Goal: Task Accomplishment & Management: Use online tool/utility

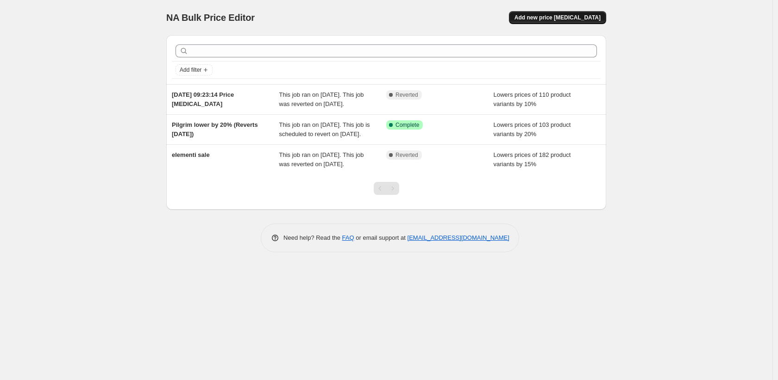
click at [549, 19] on span "Add new price [MEDICAL_DATA]" at bounding box center [557, 17] width 86 height 7
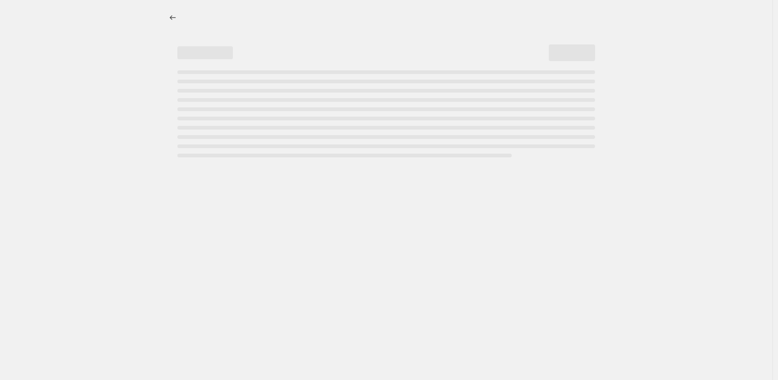
select select "percentage"
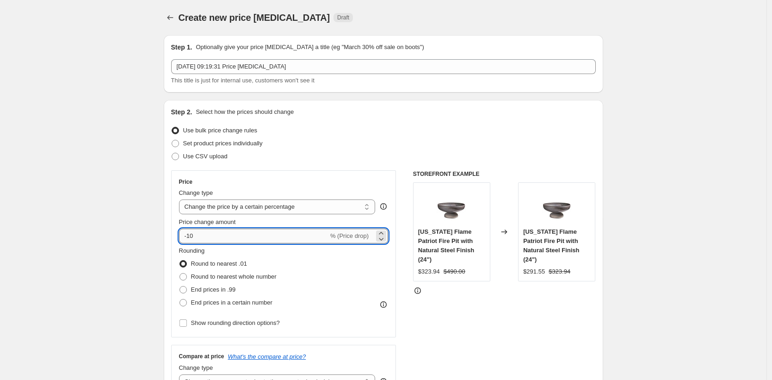
click at [265, 232] on input "-10" at bounding box center [253, 236] width 149 height 15
type input "-1"
type input "8"
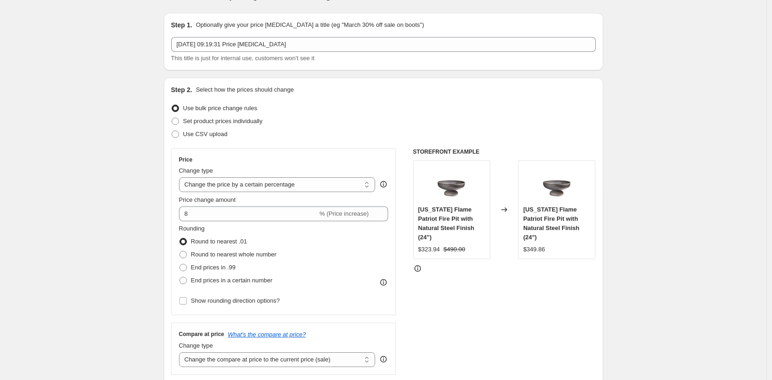
scroll to position [21, 0]
click at [233, 252] on span "Round to nearest whole number" at bounding box center [234, 255] width 86 height 7
click at [180, 252] on input "Round to nearest whole number" at bounding box center [180, 252] width 0 height 0
radio input "true"
click at [235, 243] on span "Round to nearest .01" at bounding box center [219, 242] width 56 height 7
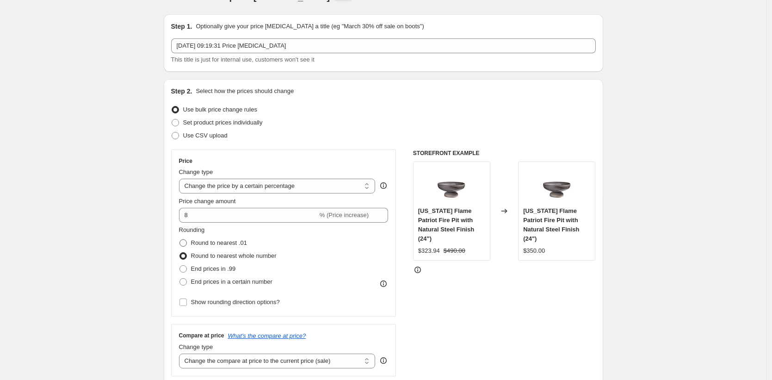
click at [180, 240] on input "Round to nearest .01" at bounding box center [180, 239] width 0 height 0
radio input "true"
click at [235, 252] on span "Round to nearest whole number" at bounding box center [234, 255] width 86 height 7
click at [180, 252] on input "Round to nearest whole number" at bounding box center [180, 252] width 0 height 0
radio input "true"
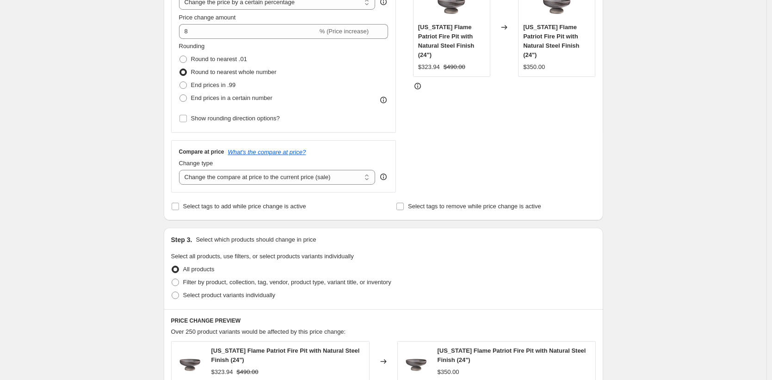
scroll to position [205, 0]
click at [287, 177] on select "Change the compare at price to the current price (sale) Change the compare at p…" at bounding box center [277, 176] width 197 height 15
select select "pp"
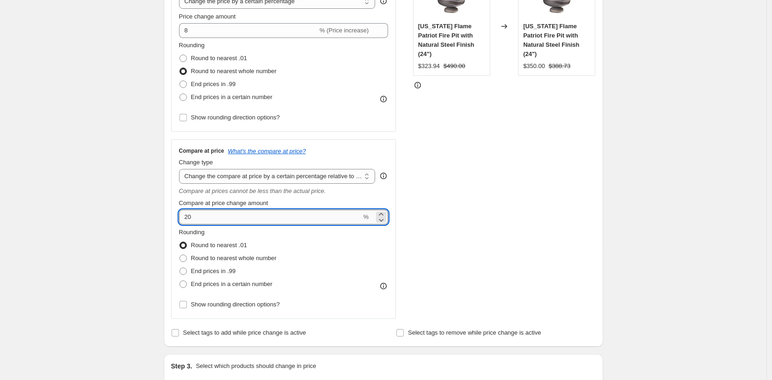
click at [237, 219] on input "20" at bounding box center [270, 217] width 183 height 15
click at [227, 255] on span "Round to nearest whole number" at bounding box center [234, 258] width 86 height 7
click at [180, 255] on input "Round to nearest whole number" at bounding box center [180, 255] width 0 height 0
radio input "true"
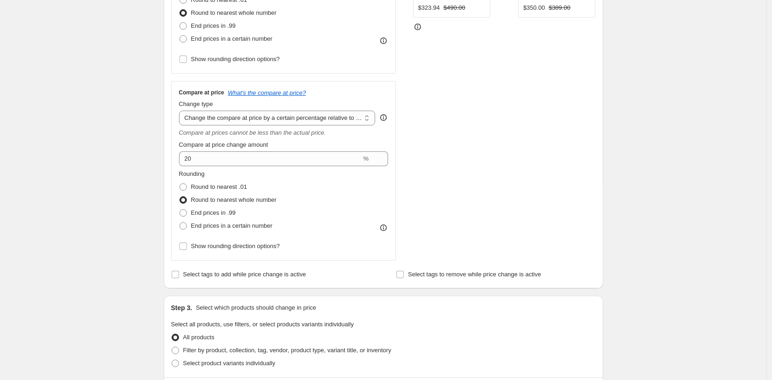
scroll to position [280, 0]
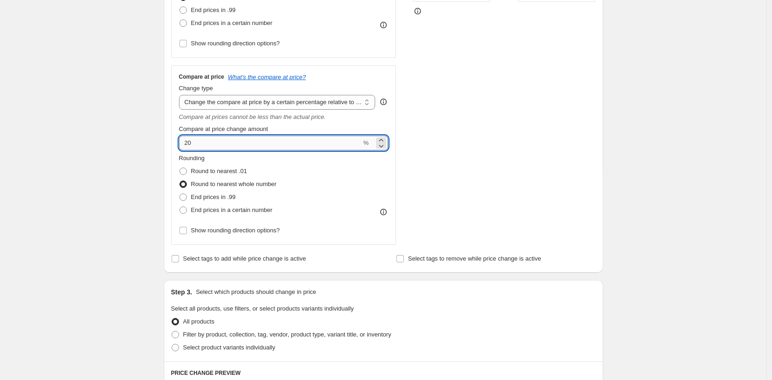
click at [198, 143] on input "20" at bounding box center [270, 143] width 183 height 15
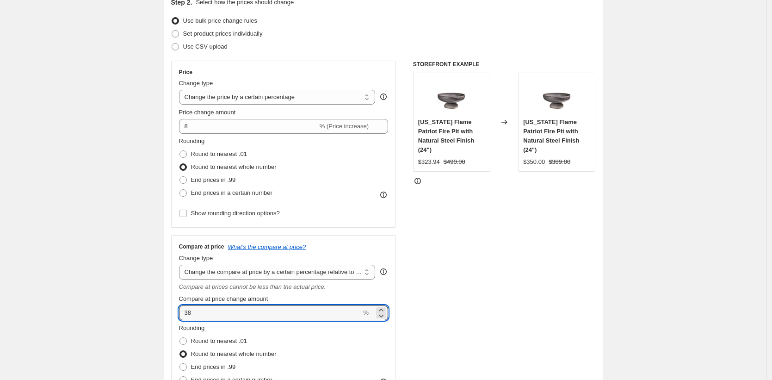
scroll to position [121, 0]
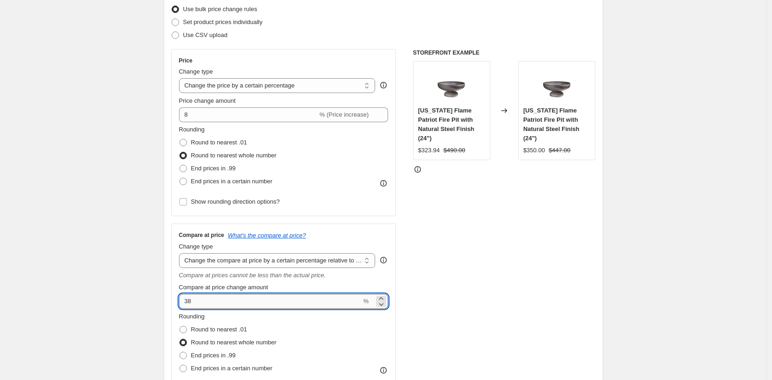
click at [210, 304] on input "38" at bounding box center [270, 301] width 183 height 15
click at [205, 303] on input "3825" at bounding box center [270, 301] width 183 height 15
type input "3"
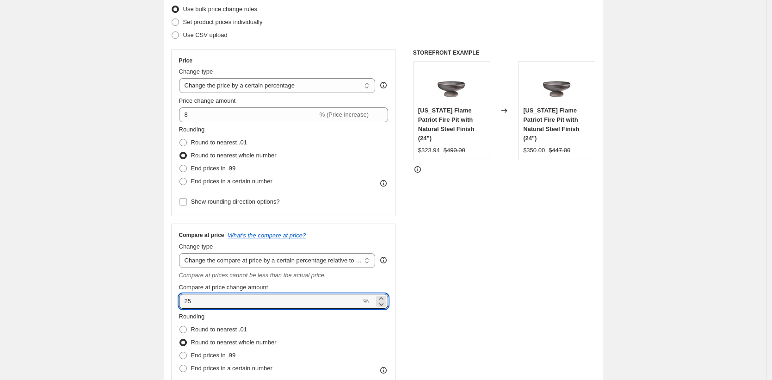
type input "25"
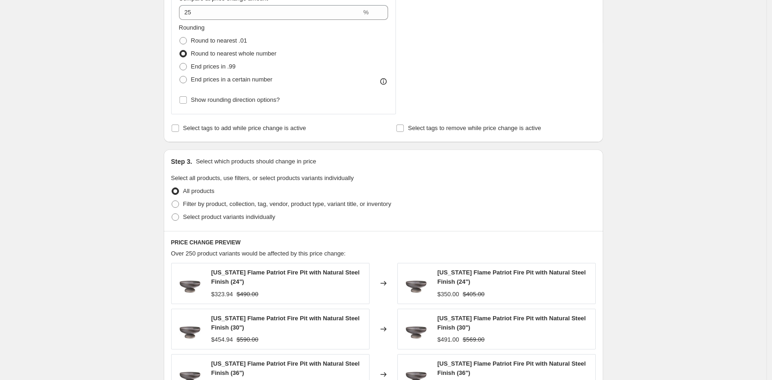
scroll to position [418, 0]
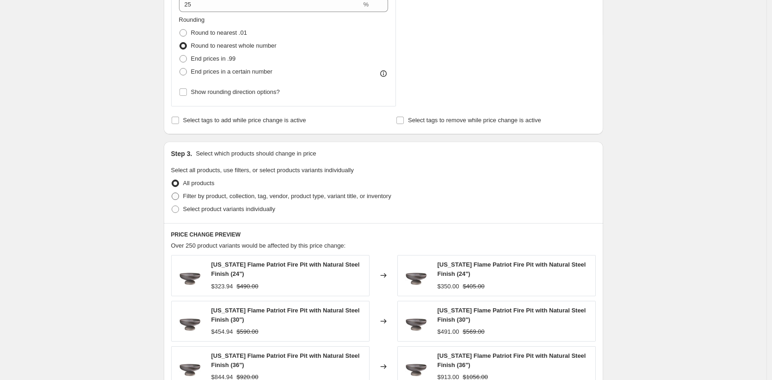
click at [246, 197] on span "Filter by product, collection, tag, vendor, product type, variant title, or inv…" at bounding box center [287, 196] width 208 height 7
click at [172, 193] on input "Filter by product, collection, tag, vendor, product type, variant title, or inv…" at bounding box center [172, 193] width 0 height 0
radio input "true"
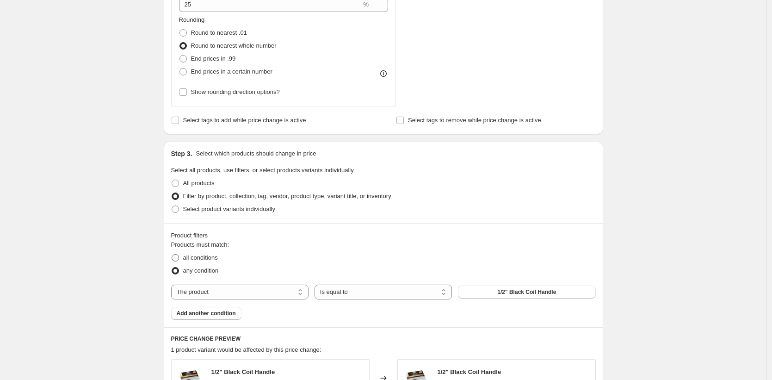
click at [214, 260] on span "all conditions" at bounding box center [200, 257] width 35 height 7
click at [172, 255] on input "all conditions" at bounding box center [172, 254] width 0 height 0
radio input "true"
click at [260, 289] on select "The product The product's collection The product's tag The product's vendor The…" at bounding box center [239, 292] width 137 height 15
select select "collection"
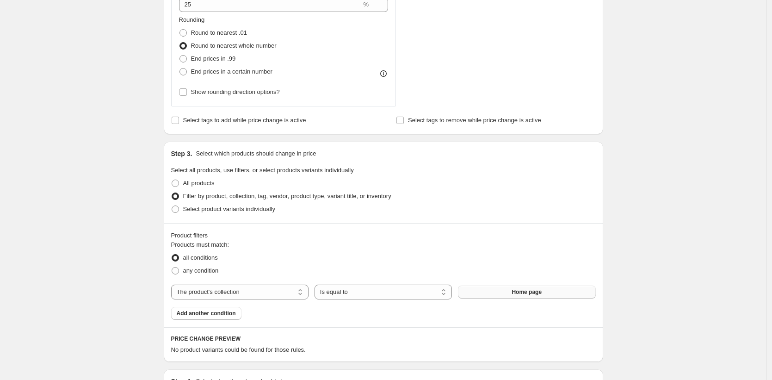
click at [523, 294] on span "Home page" at bounding box center [527, 291] width 30 height 7
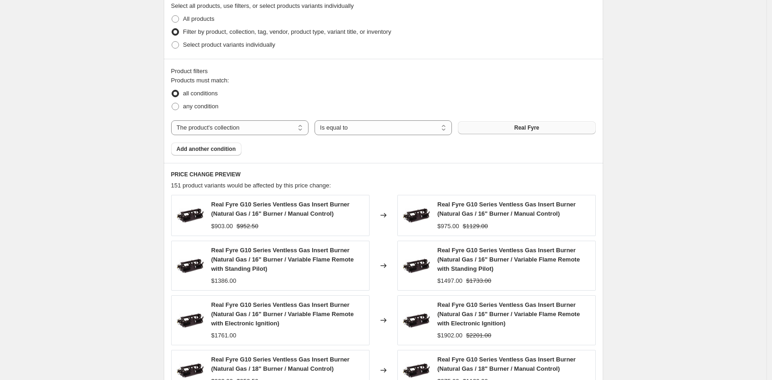
scroll to position [610, 0]
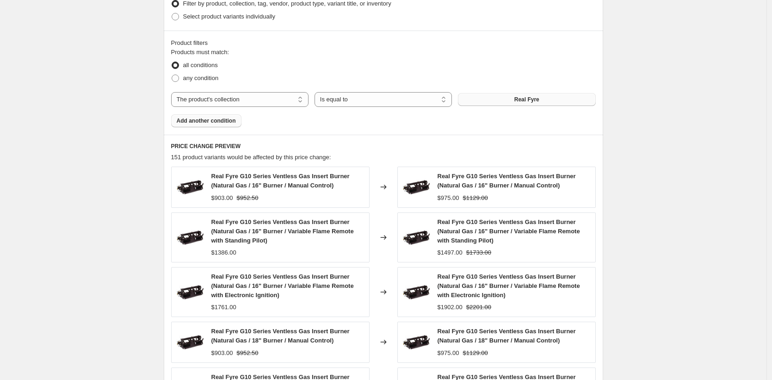
click at [222, 123] on span "Add another condition" at bounding box center [206, 120] width 59 height 7
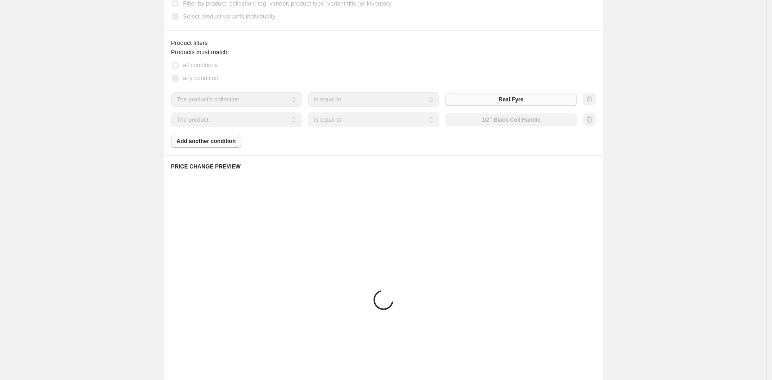
scroll to position [564, 0]
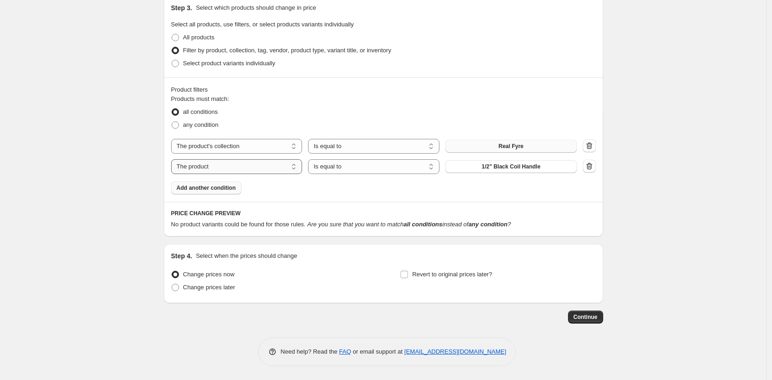
click at [260, 164] on select "The product The product's collection The product's tag The product's vendor The…" at bounding box center [236, 166] width 131 height 15
select select "collection"
click at [506, 168] on span "Home page" at bounding box center [511, 166] width 30 height 7
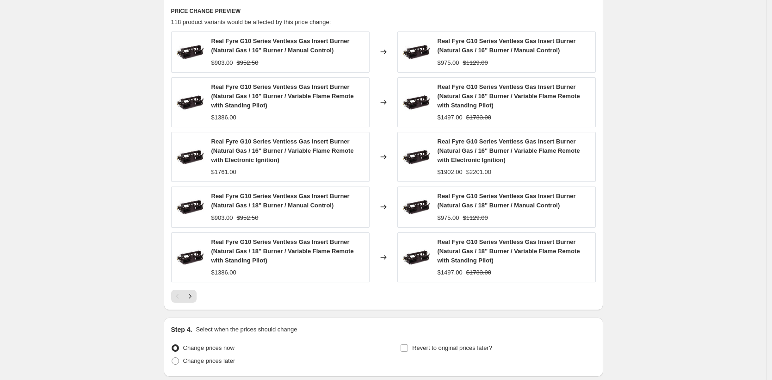
scroll to position [765, 0]
click at [194, 297] on icon "Next" at bounding box center [190, 297] width 9 height 9
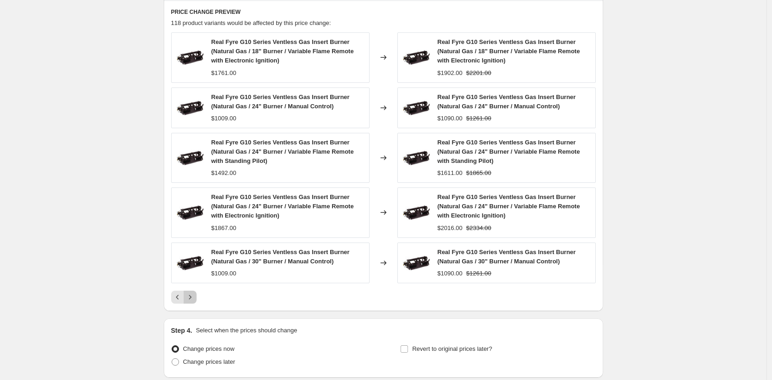
click at [194, 298] on icon "Next" at bounding box center [190, 297] width 9 height 9
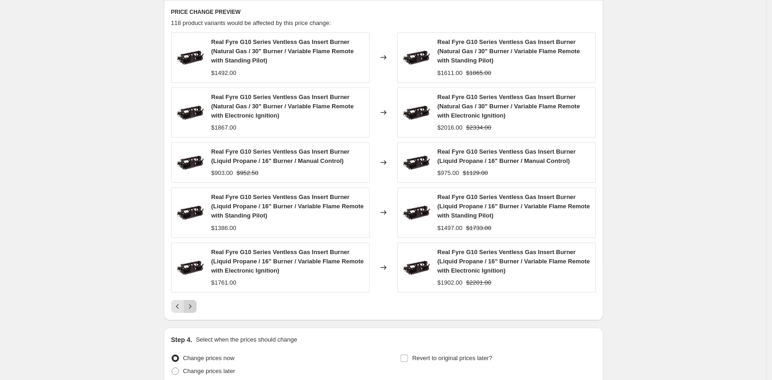
click at [194, 298] on div "Real Fyre G10 Series Ventless Gas Insert Burner (Natural Gas / 30" Burner / Var…" at bounding box center [383, 172] width 425 height 280
click at [194, 304] on icon "Next" at bounding box center [190, 306] width 9 height 9
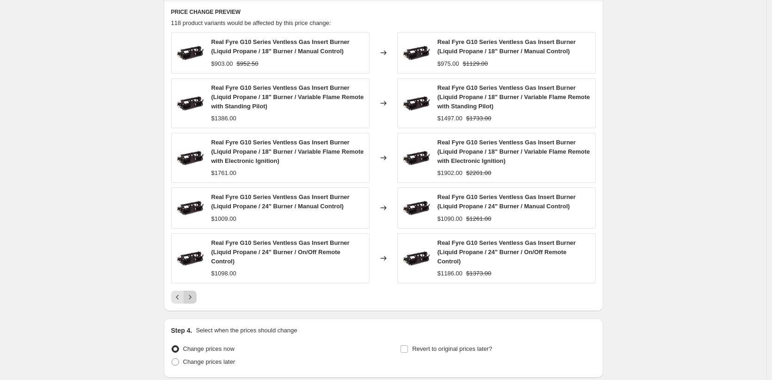
click at [195, 298] on icon "Next" at bounding box center [190, 297] width 9 height 9
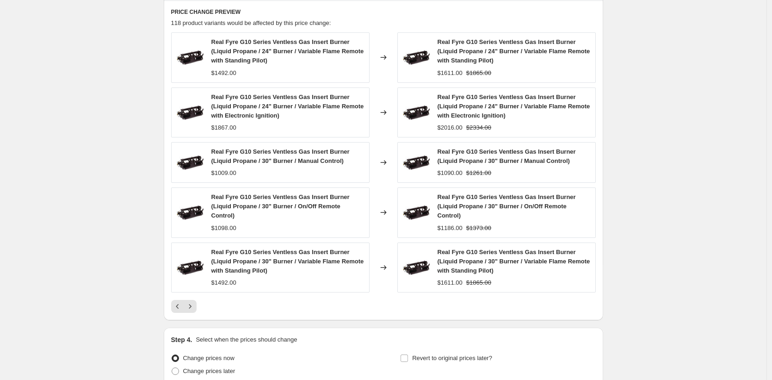
click at [196, 301] on button "Next" at bounding box center [190, 306] width 13 height 13
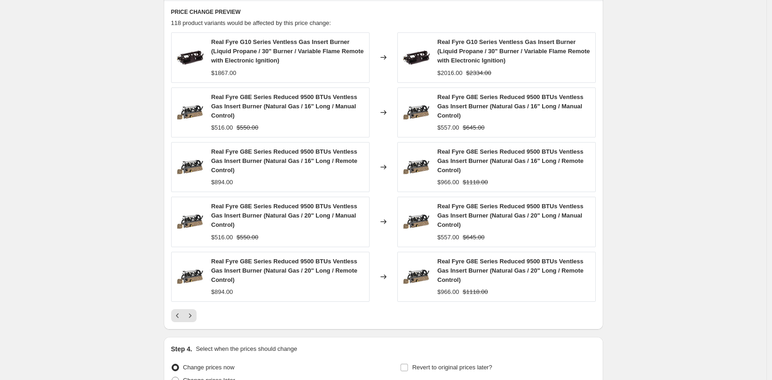
click at [195, 311] on icon "Next" at bounding box center [190, 315] width 9 height 9
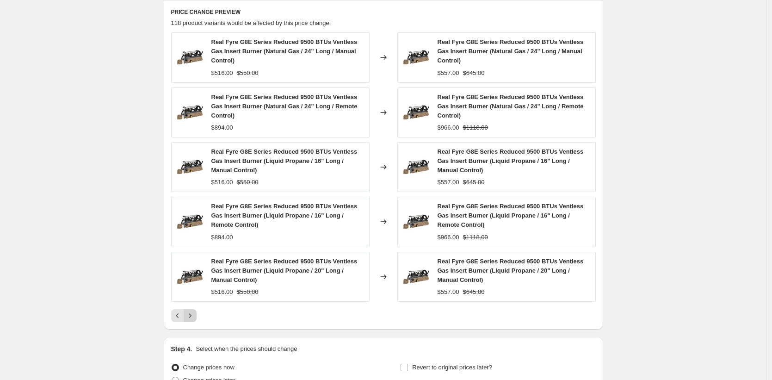
click at [194, 314] on icon "Next" at bounding box center [190, 315] width 9 height 9
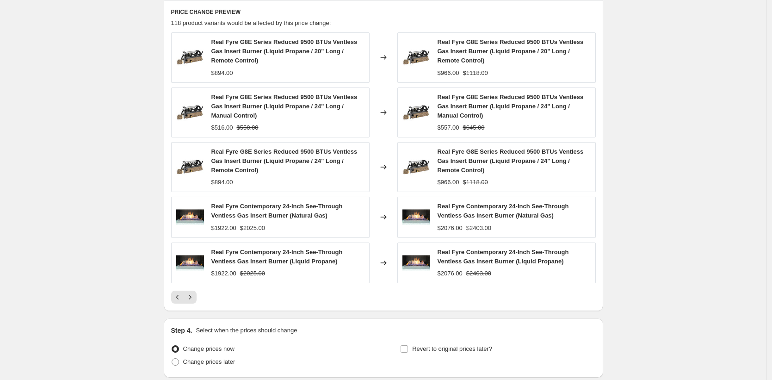
click at [199, 297] on div at bounding box center [383, 297] width 425 height 13
click at [195, 299] on icon "Next" at bounding box center [190, 297] width 9 height 9
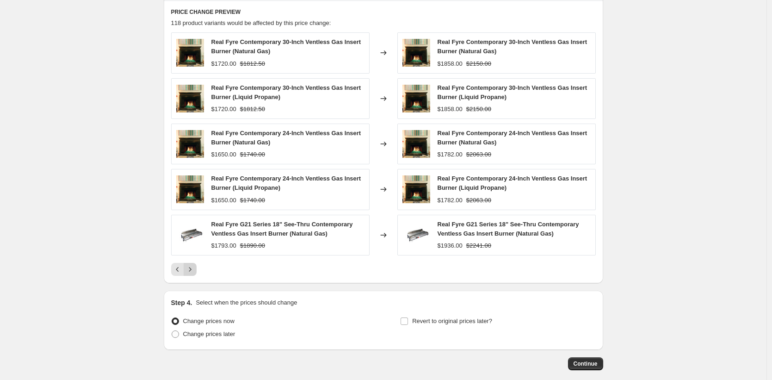
click at [194, 265] on button "Next" at bounding box center [190, 269] width 13 height 13
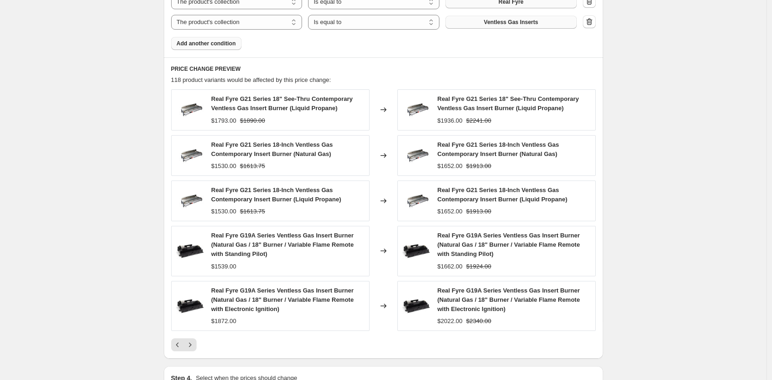
scroll to position [830, 0]
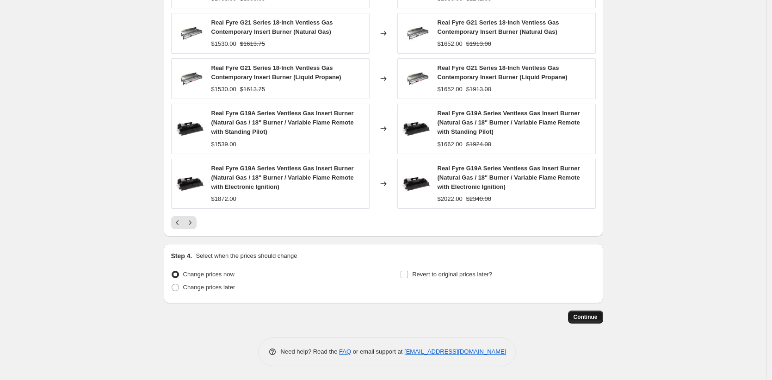
click at [597, 315] on span "Continue" at bounding box center [586, 316] width 24 height 7
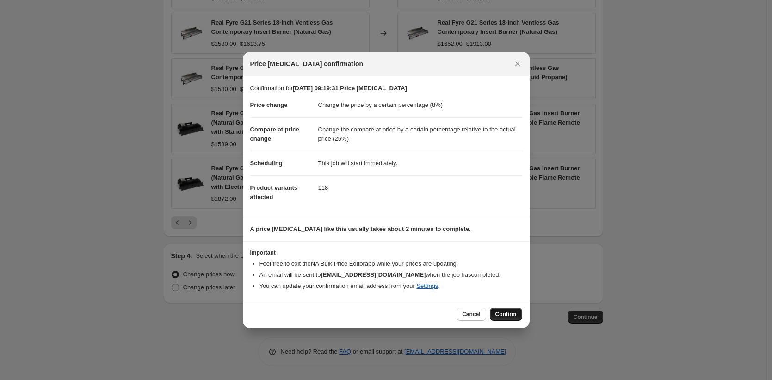
click at [520, 314] on button "Confirm" at bounding box center [506, 314] width 32 height 13
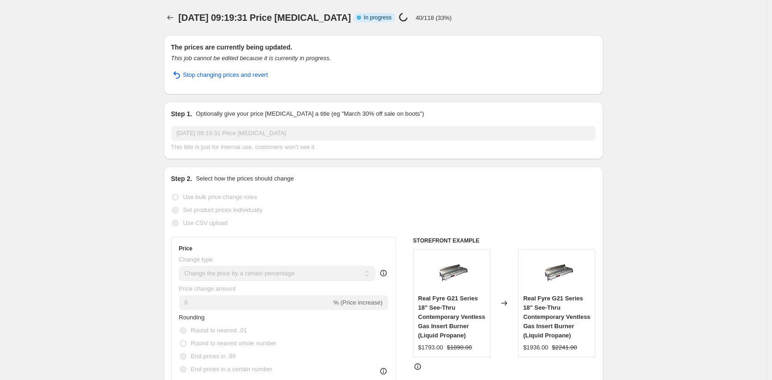
select select "percentage"
select select "pp"
select select "collection"
